Goal: Task Accomplishment & Management: Manage account settings

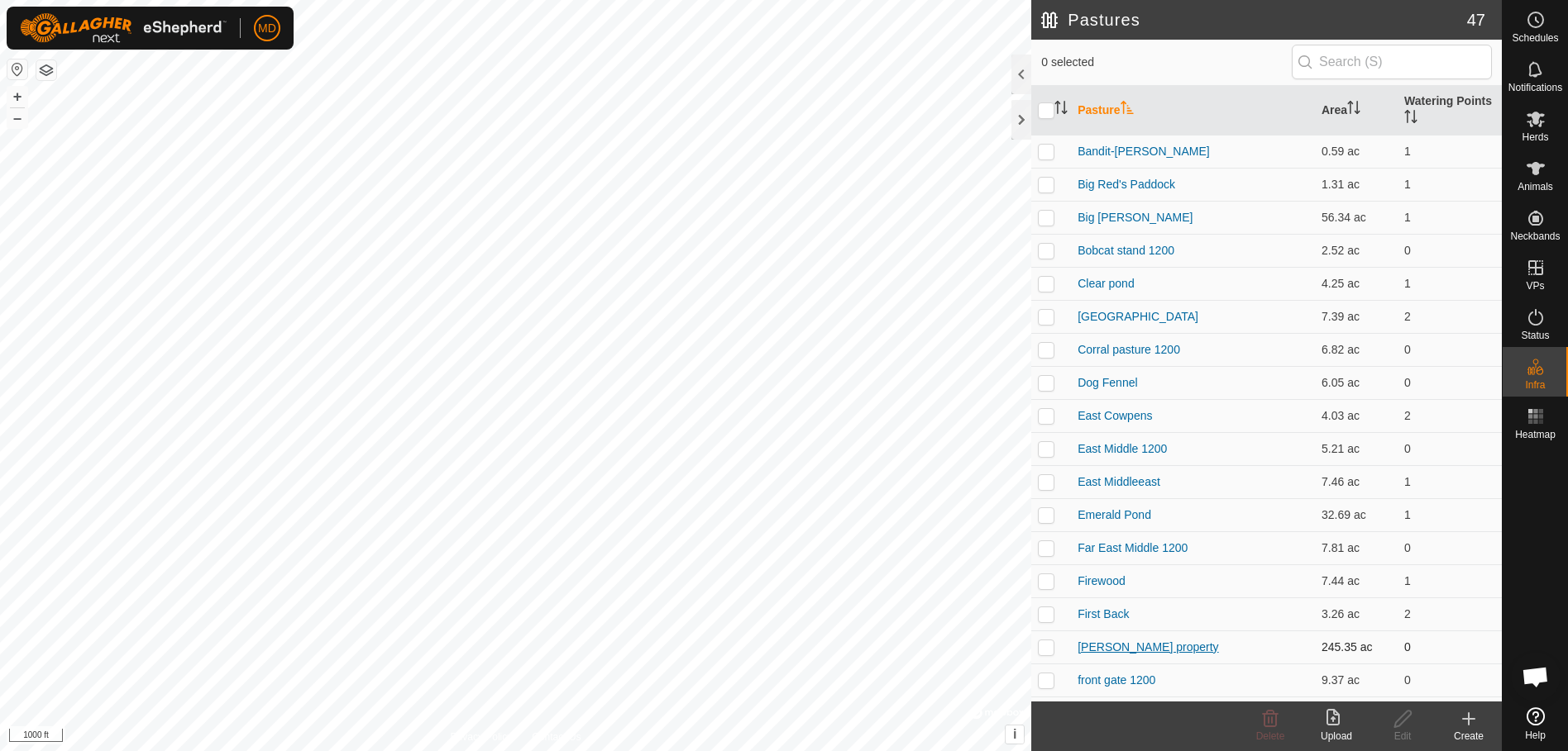
click at [1116, 643] on link "[PERSON_NAME] property" at bounding box center [1147, 647] width 141 height 13
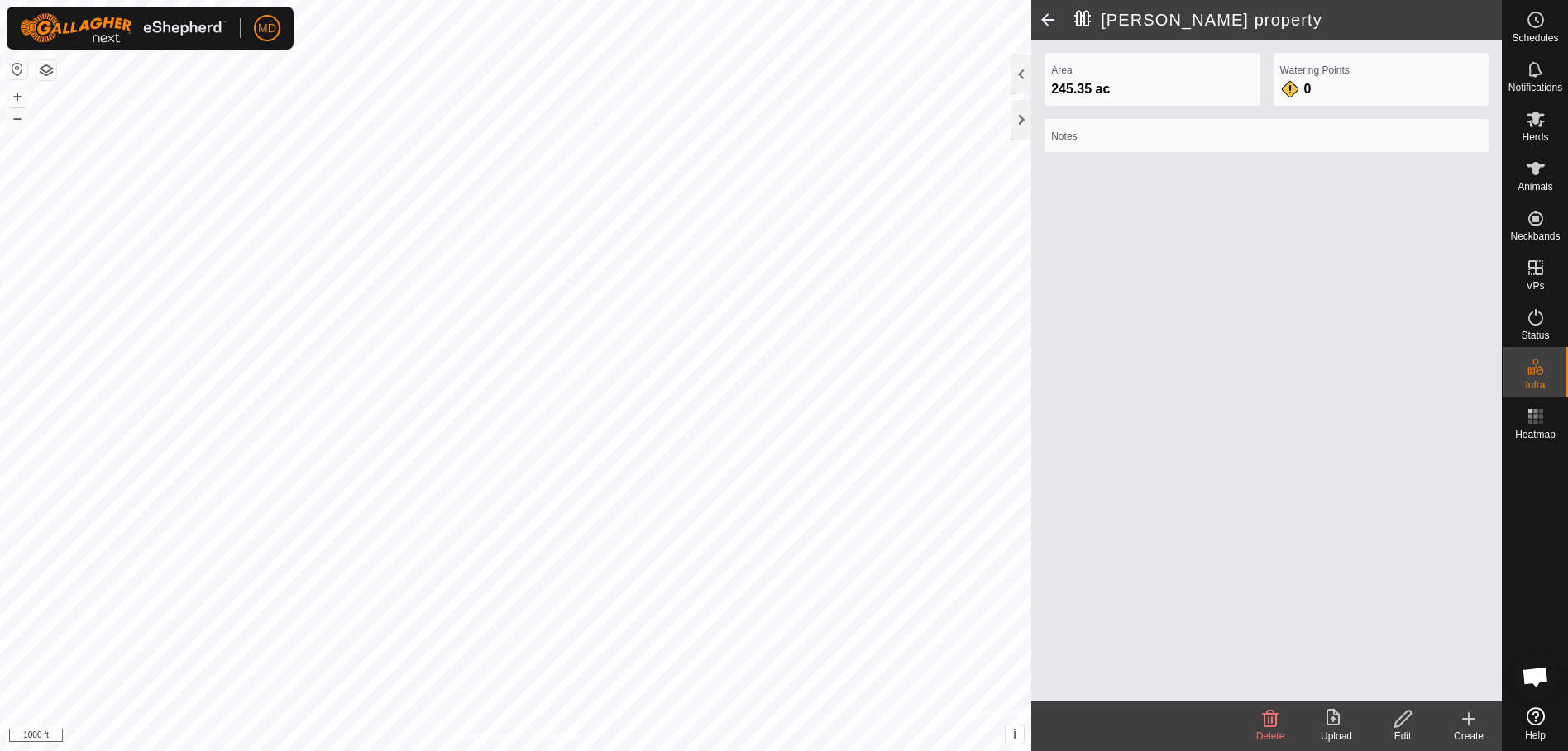
click at [1397, 717] on icon at bounding box center [1402, 719] width 20 height 20
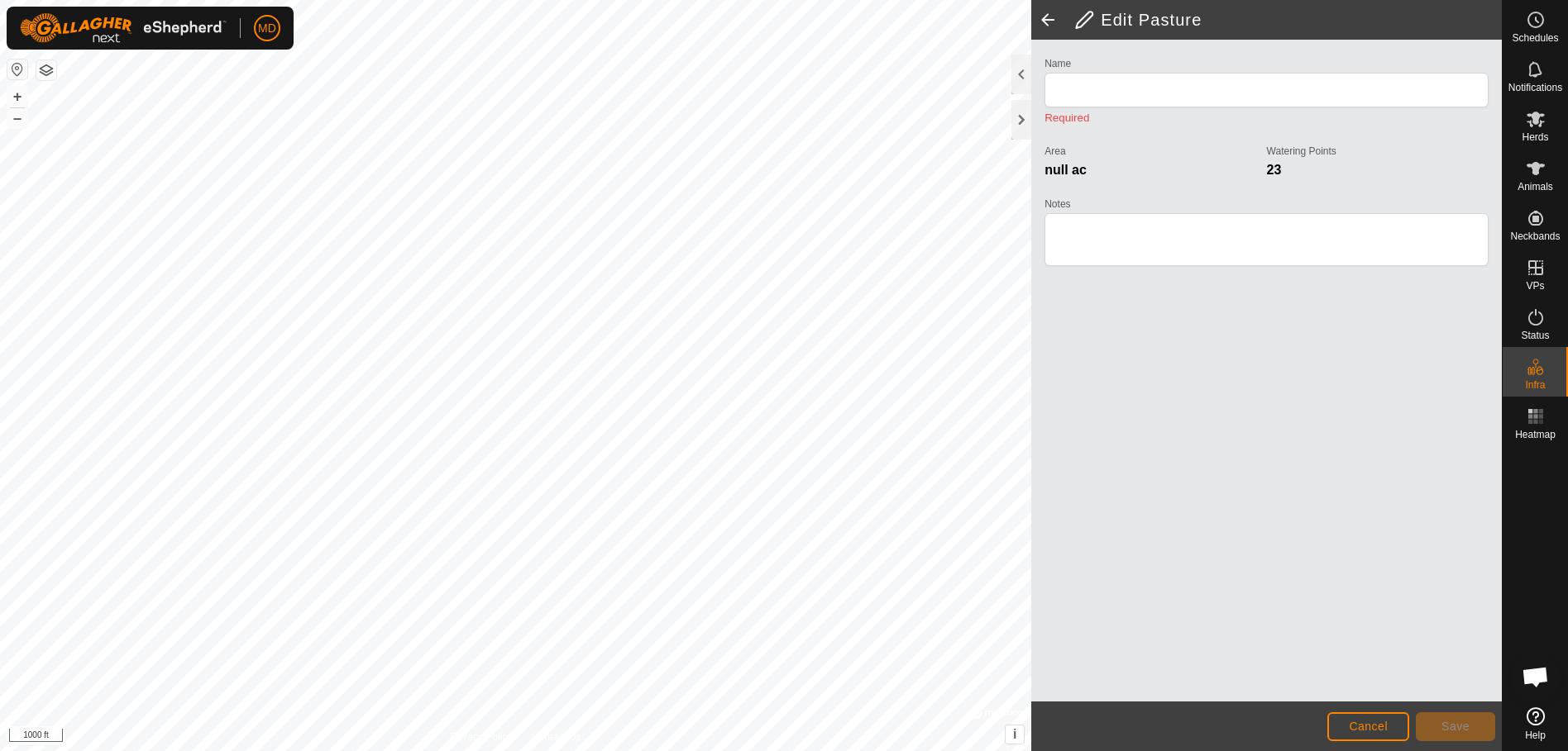
type input "[PERSON_NAME] property"
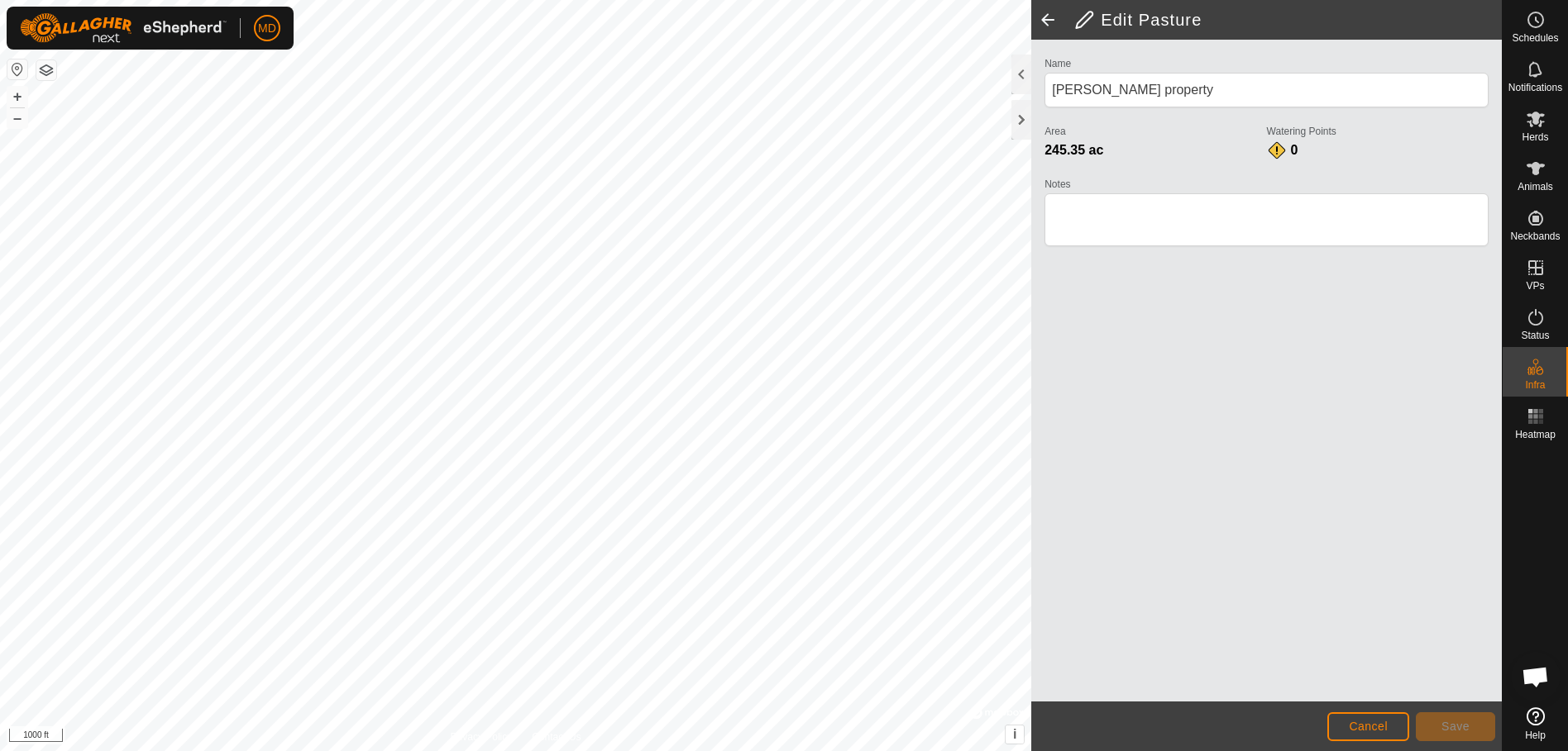
click at [1049, 17] on span at bounding box center [1047, 19] width 33 height 40
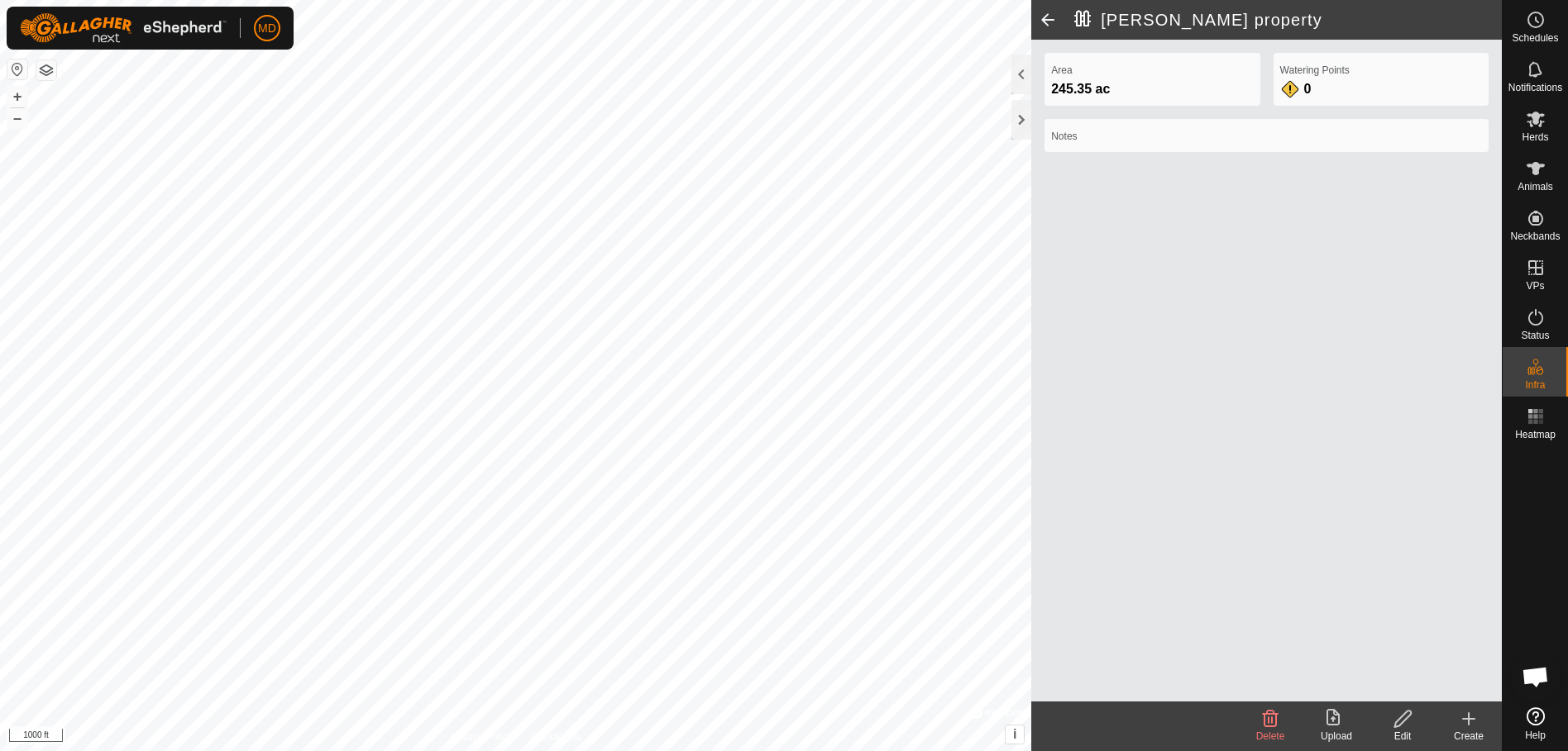
click at [1268, 716] on icon at bounding box center [1270, 719] width 16 height 17
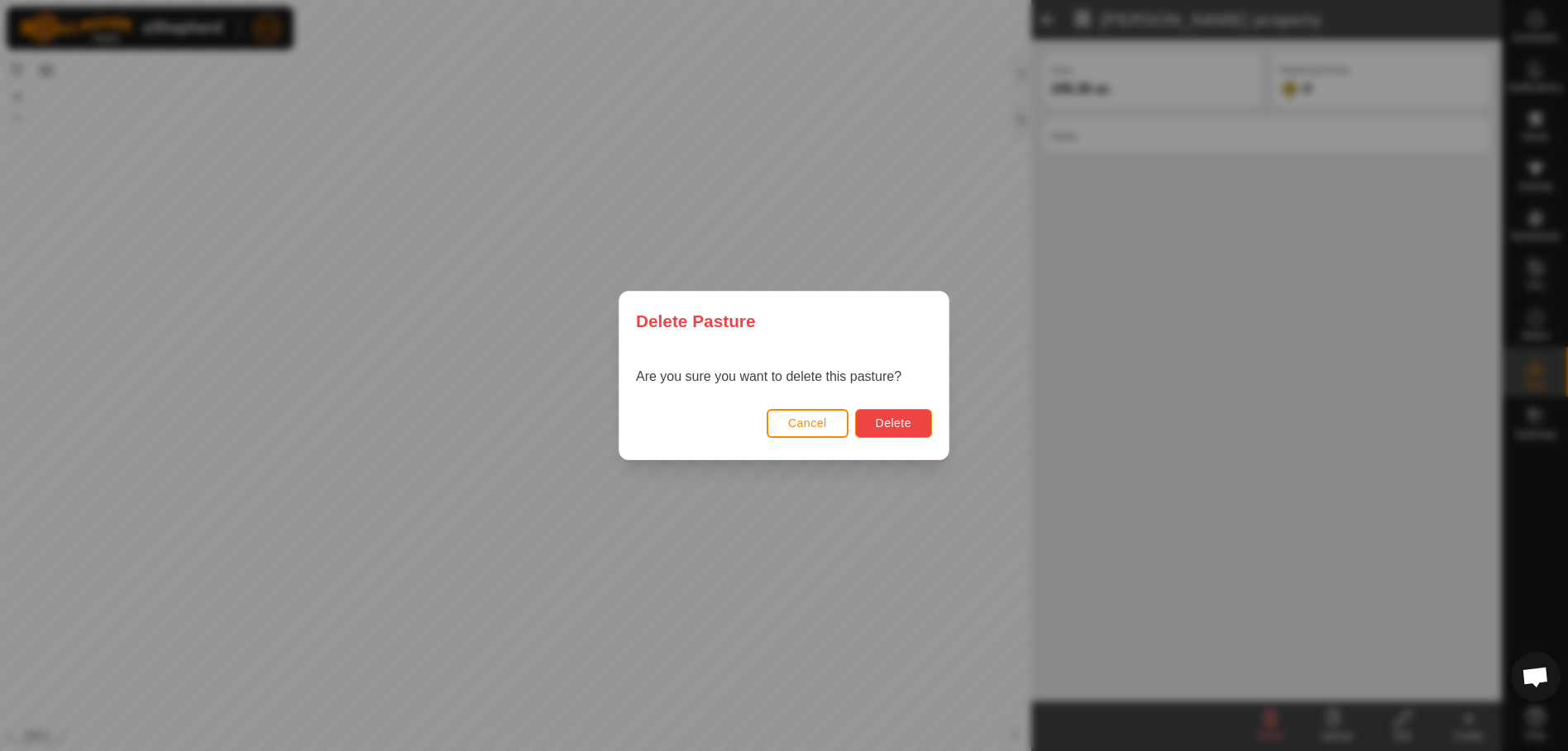
click at [892, 416] on span "Delete" at bounding box center [893, 423] width 36 height 13
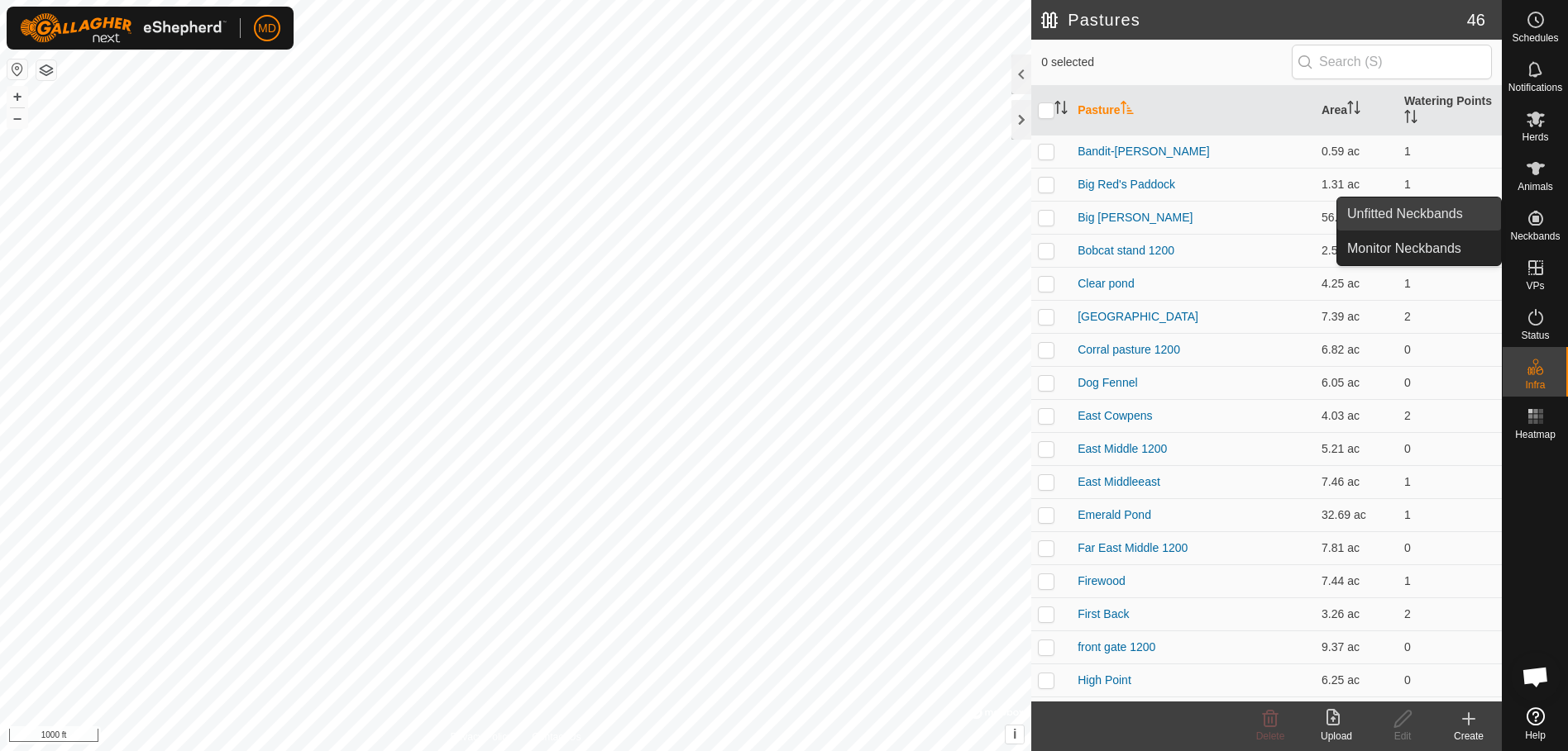
click at [1437, 207] on link "Unfitted Neckbands" at bounding box center [1419, 214] width 164 height 33
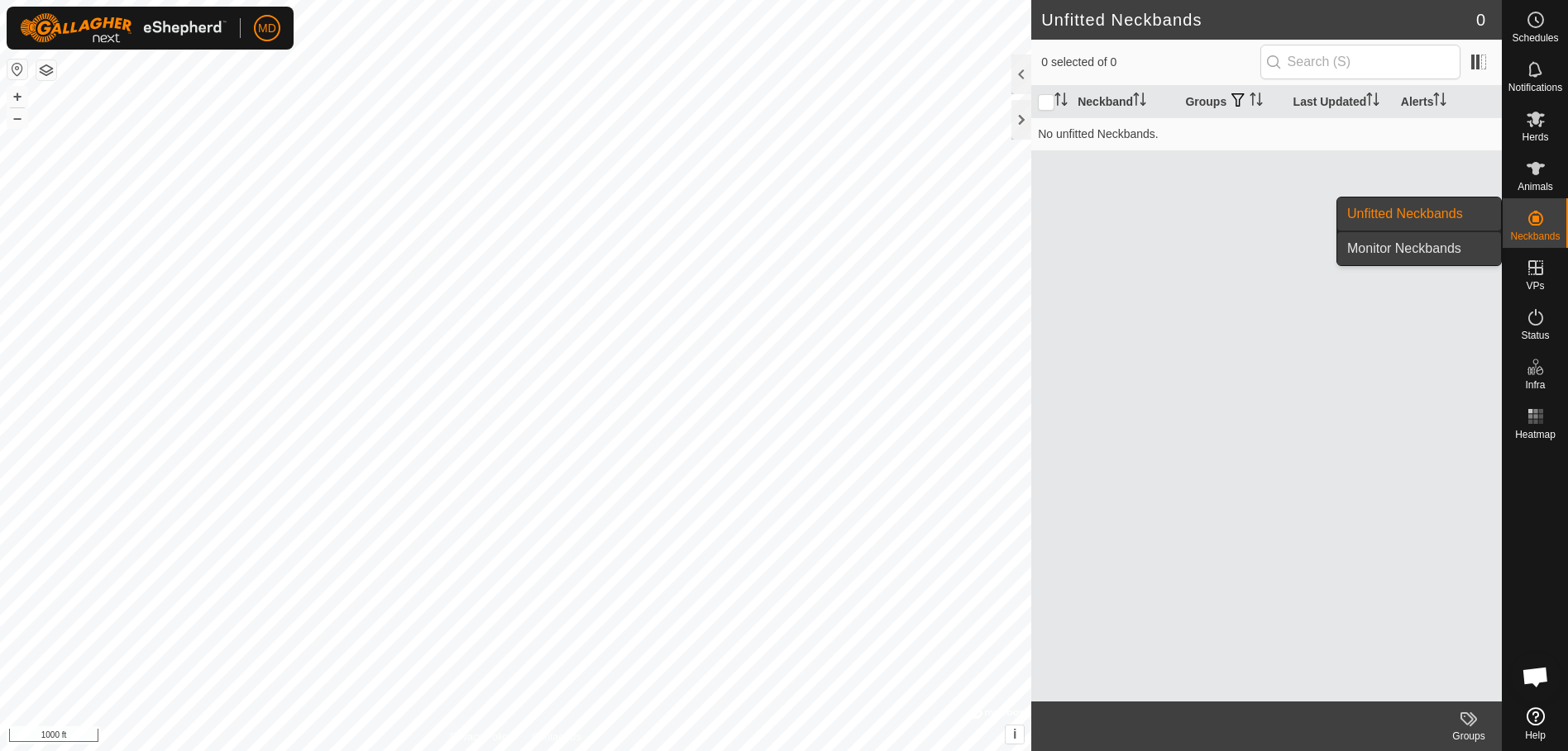
click at [1429, 244] on link "Monitor Neckbands" at bounding box center [1419, 249] width 164 height 33
